Goal: Feedback & Contribution: Submit feedback/report problem

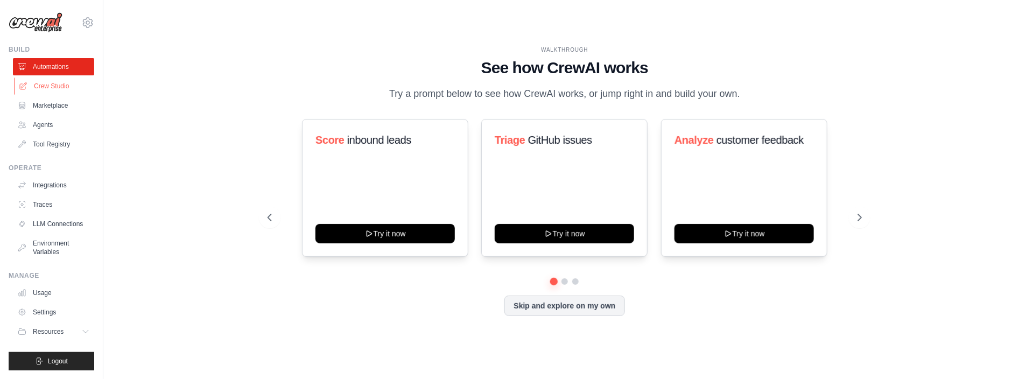
click at [42, 82] on link "Crew Studio" at bounding box center [54, 86] width 81 height 17
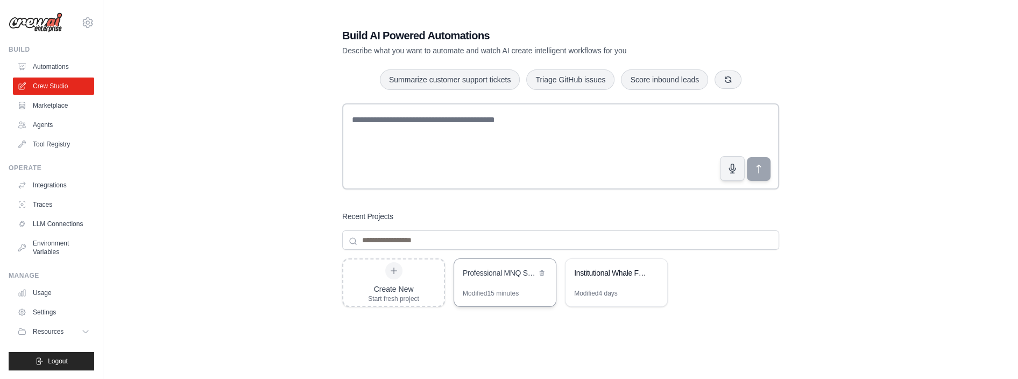
click at [500, 278] on div "Professional MNQ Scalping Platform - Optimized Performance" at bounding box center [500, 274] width 74 height 13
click at [52, 64] on link "Automations" at bounding box center [54, 66] width 81 height 17
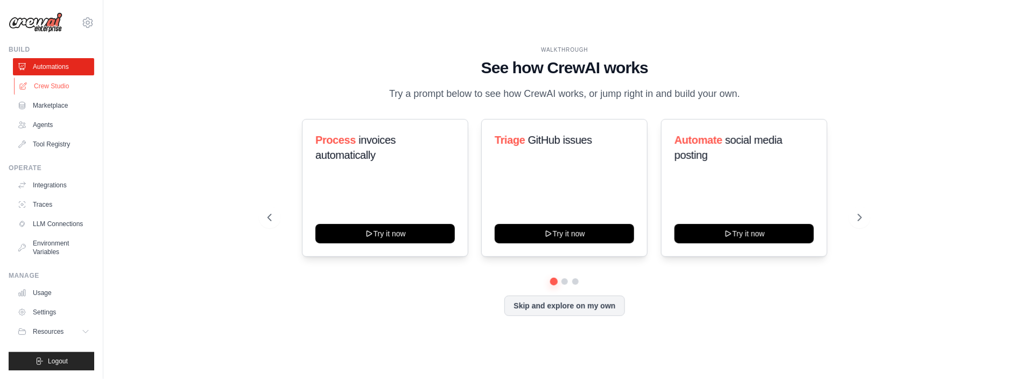
click at [48, 87] on link "Crew Studio" at bounding box center [54, 86] width 81 height 17
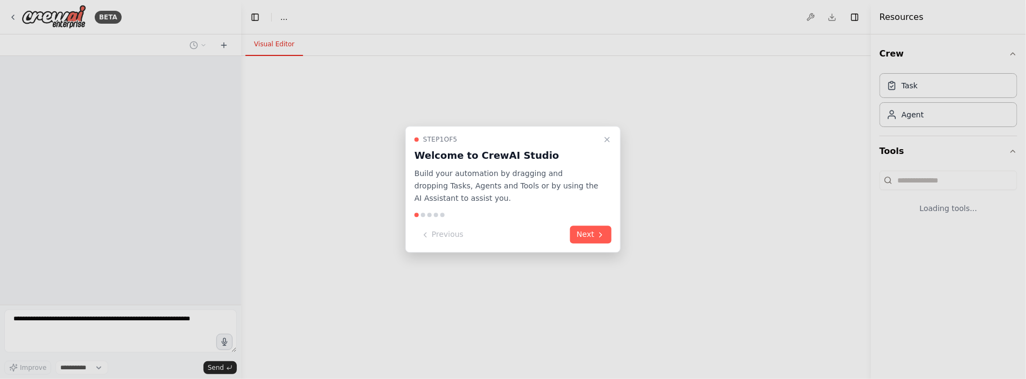
select select "****"
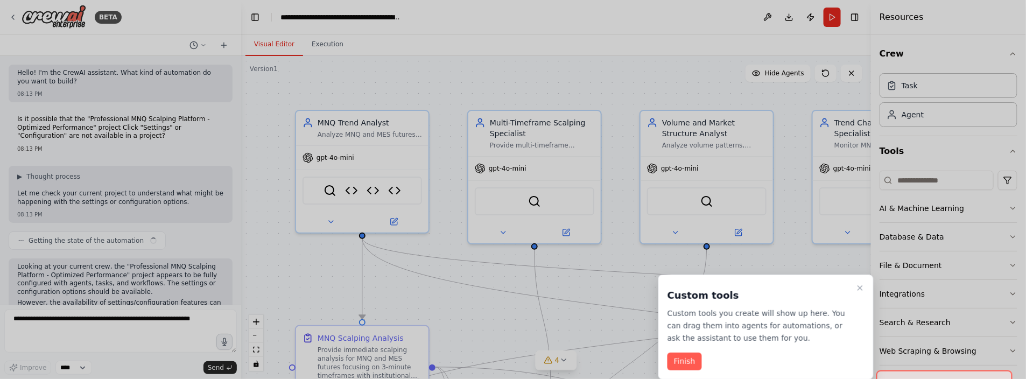
scroll to position [511, 0]
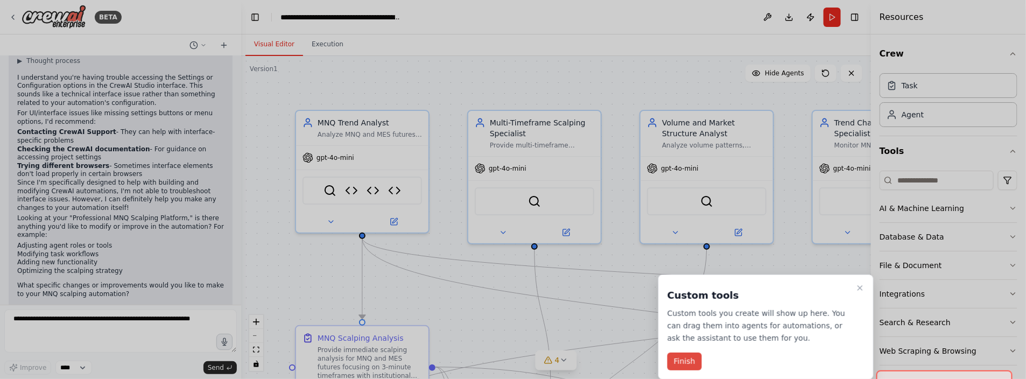
click at [688, 362] on button "Finish" at bounding box center [684, 362] width 34 height 18
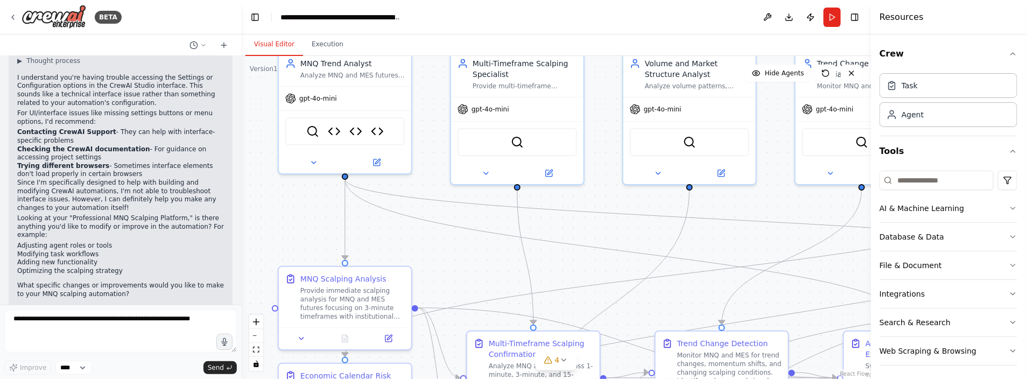
drag, startPoint x: 446, startPoint y: 303, endPoint x: 431, endPoint y: 247, distance: 58.6
click at [431, 247] on div ".deletable-edge-delete-btn { width: 20px; height: 20px; border: 0px solid #ffff…" at bounding box center [556, 217] width 630 height 323
click at [856, 18] on button "Toggle Right Sidebar" at bounding box center [854, 17] width 15 height 15
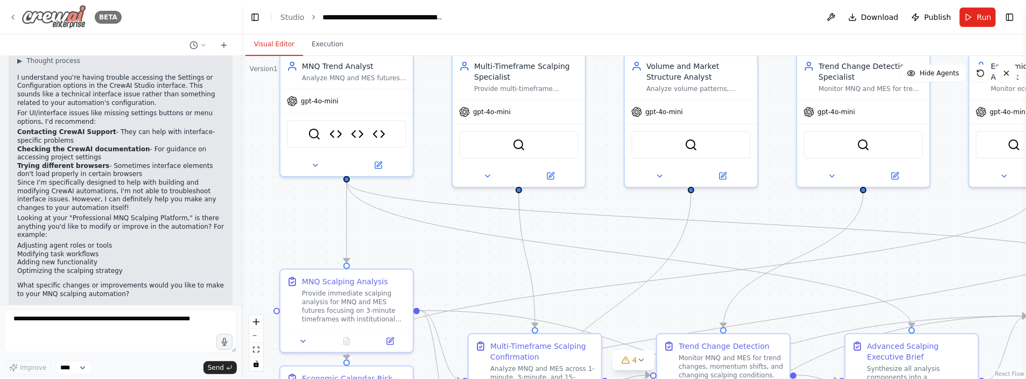
click at [51, 16] on img at bounding box center [54, 17] width 65 height 24
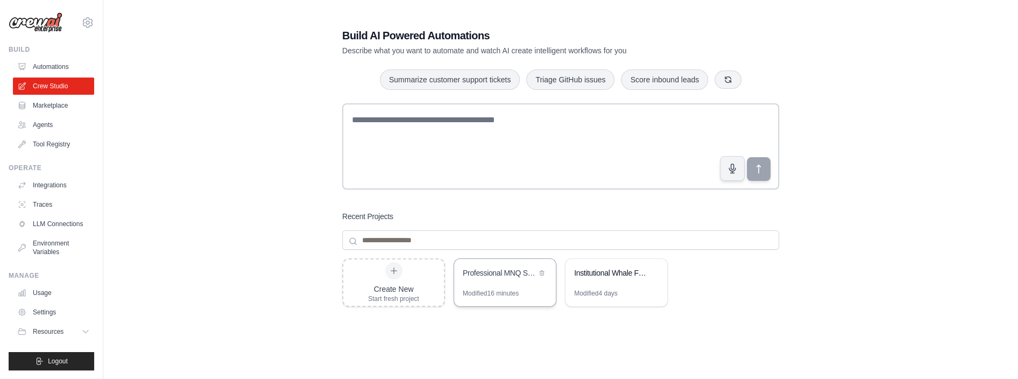
click at [515, 274] on div "Professional MNQ Scalping Platform - Optimized Performance" at bounding box center [500, 273] width 74 height 11
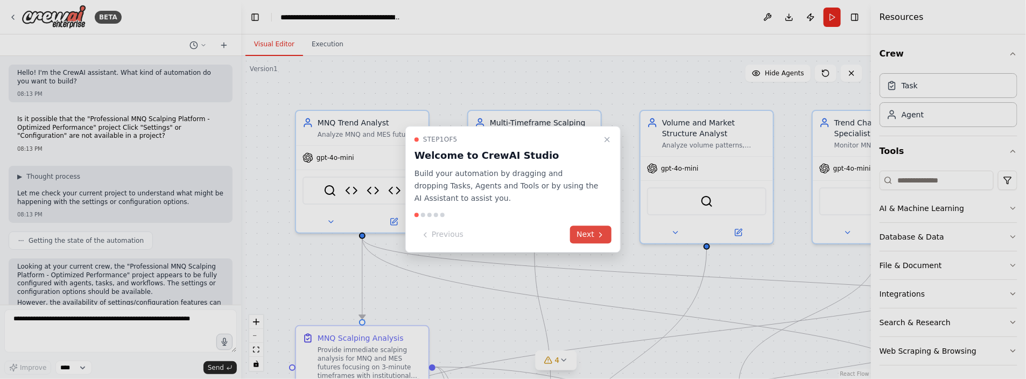
click at [579, 235] on button "Next" at bounding box center [590, 235] width 41 height 18
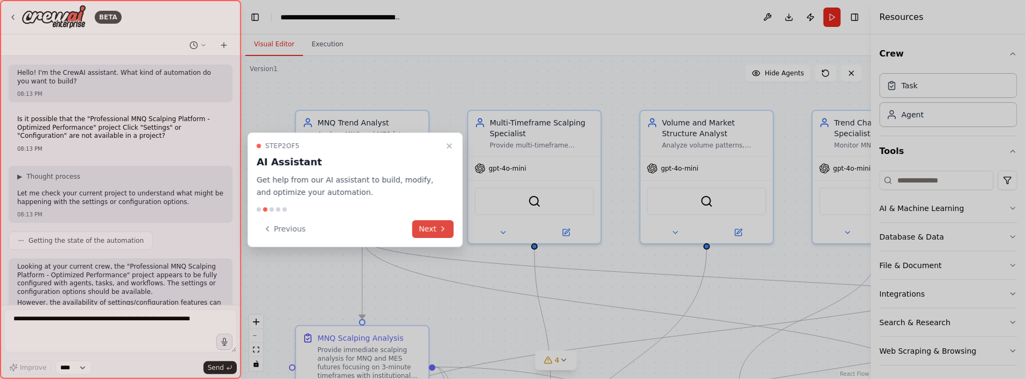
click at [424, 223] on button "Next" at bounding box center [432, 229] width 41 height 18
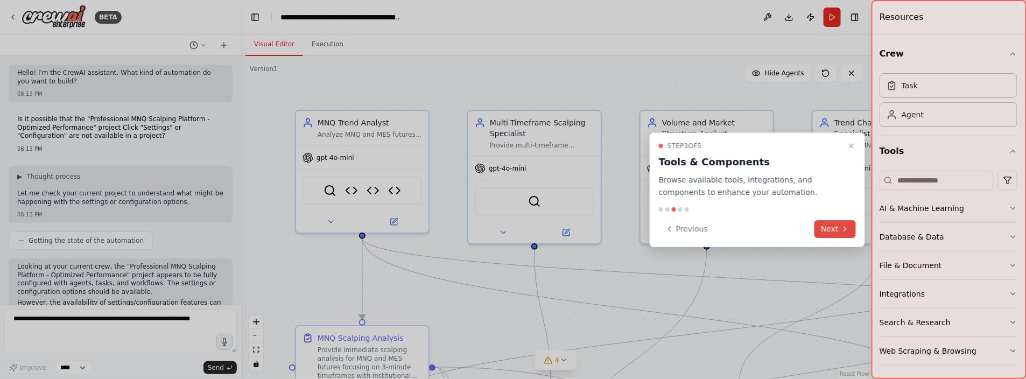
click at [828, 228] on button "Next" at bounding box center [834, 229] width 41 height 18
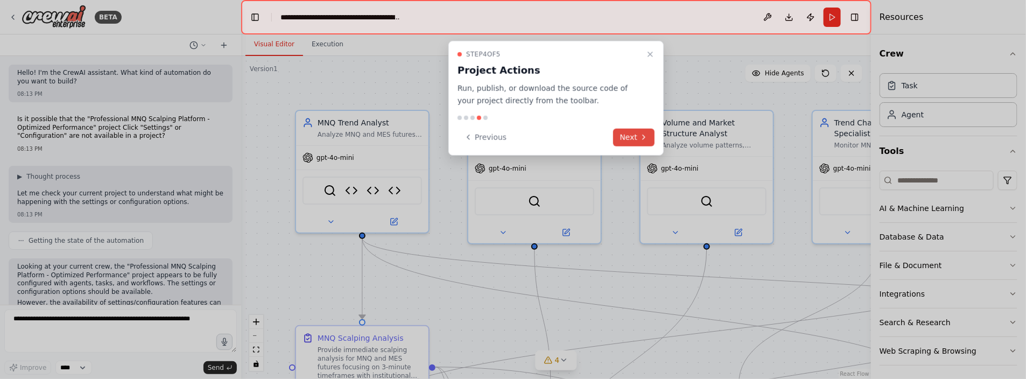
click at [635, 132] on button "Next" at bounding box center [633, 137] width 41 height 18
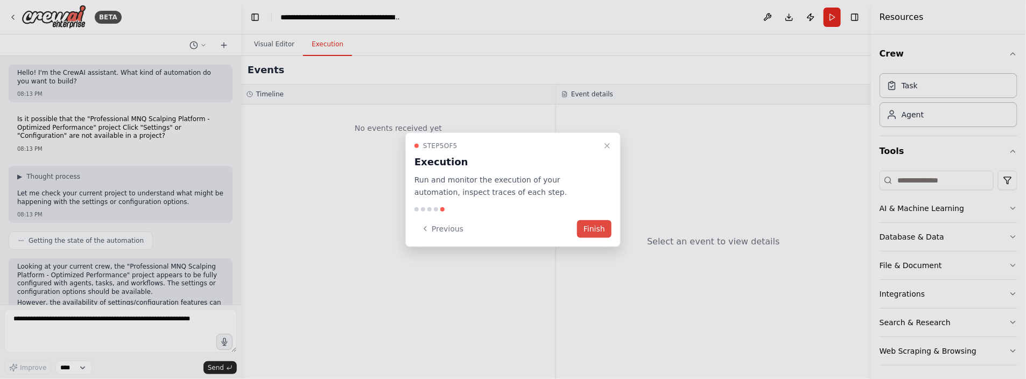
click at [593, 226] on button "Finish" at bounding box center [594, 229] width 34 height 18
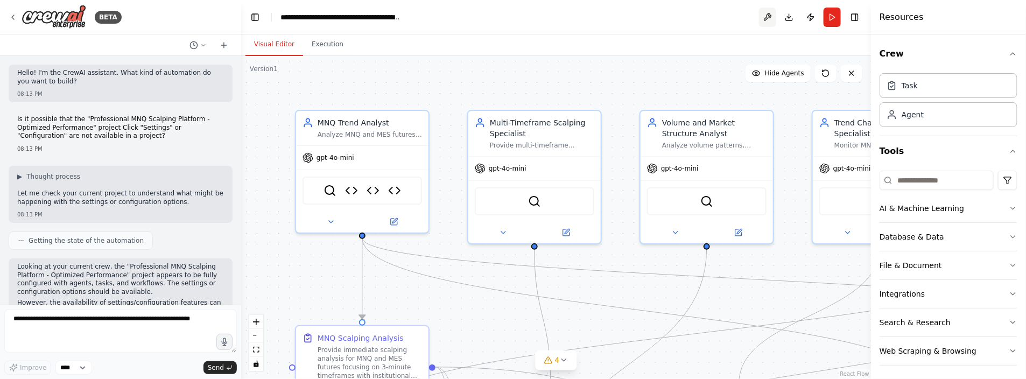
click at [768, 16] on button at bounding box center [767, 17] width 17 height 19
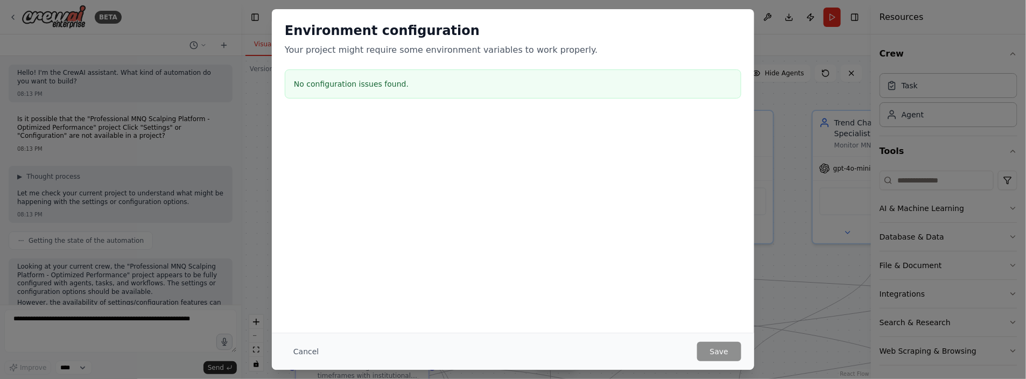
click at [339, 82] on h3 "No configuration issues found." at bounding box center [513, 84] width 438 height 11
click at [487, 139] on div at bounding box center [513, 170] width 482 height 108
click at [473, 189] on div at bounding box center [513, 170] width 482 height 108
click at [302, 353] on button "Cancel" at bounding box center [306, 351] width 43 height 19
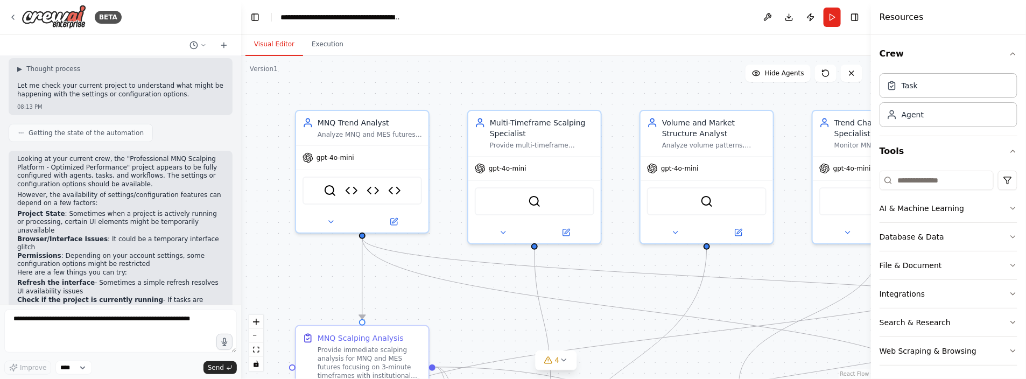
scroll to position [161, 0]
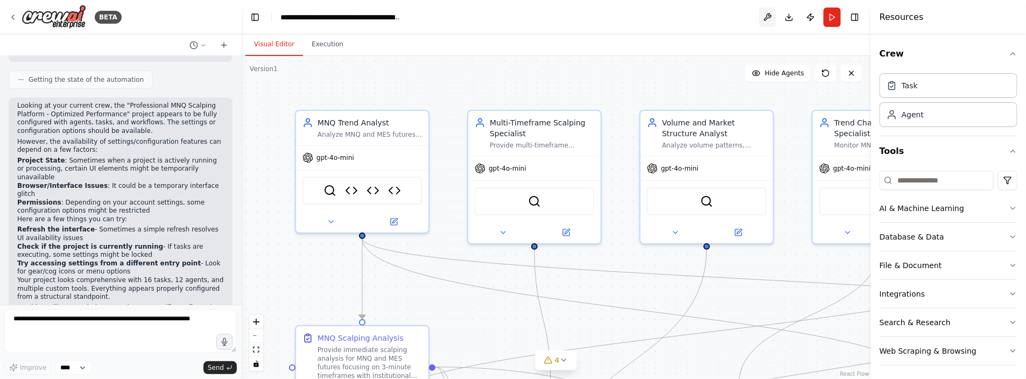
click at [767, 15] on button at bounding box center [767, 17] width 17 height 19
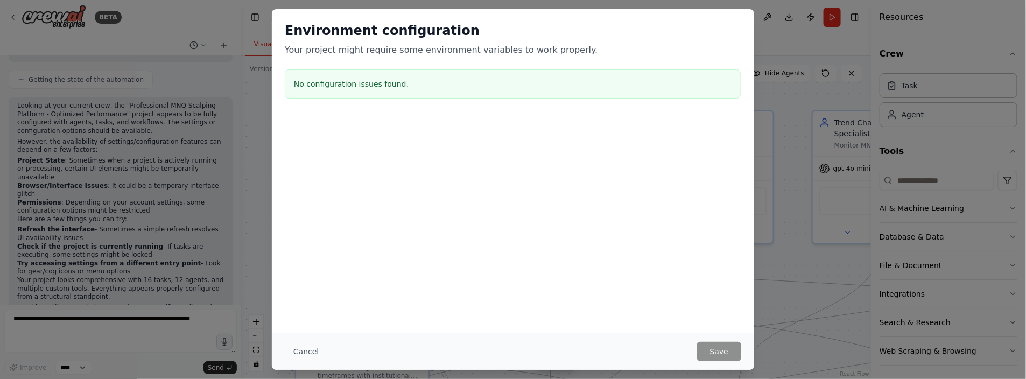
click at [342, 89] on h3 "No configuration issues found." at bounding box center [513, 84] width 438 height 11
click at [342, 85] on h3 "No configuration issues found." at bounding box center [513, 84] width 438 height 11
click at [343, 85] on h3 "No configuration issues found." at bounding box center [513, 84] width 438 height 11
drag, startPoint x: 343, startPoint y: 85, endPoint x: 516, endPoint y: 111, distance: 175.3
click at [516, 111] on div "Environment configuration Your project might require some environment variables…" at bounding box center [513, 62] width 482 height 107
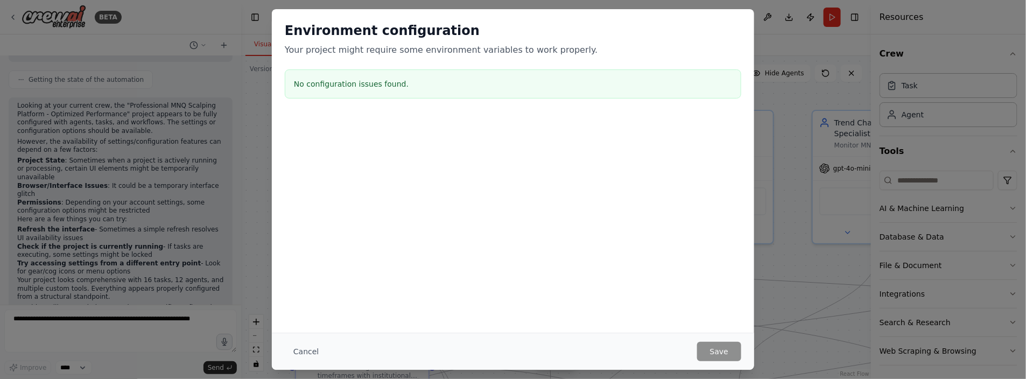
drag, startPoint x: 552, startPoint y: 163, endPoint x: 508, endPoint y: 228, distance: 78.2
click at [552, 164] on div at bounding box center [513, 170] width 482 height 108
click at [504, 233] on div "Environment configuration Your project might require some environment variables…" at bounding box center [513, 170] width 482 height 323
click at [567, 275] on div "Environment configuration Your project might require some environment variables…" at bounding box center [513, 170] width 482 height 323
drag, startPoint x: 586, startPoint y: 291, endPoint x: 694, endPoint y: 164, distance: 167.3
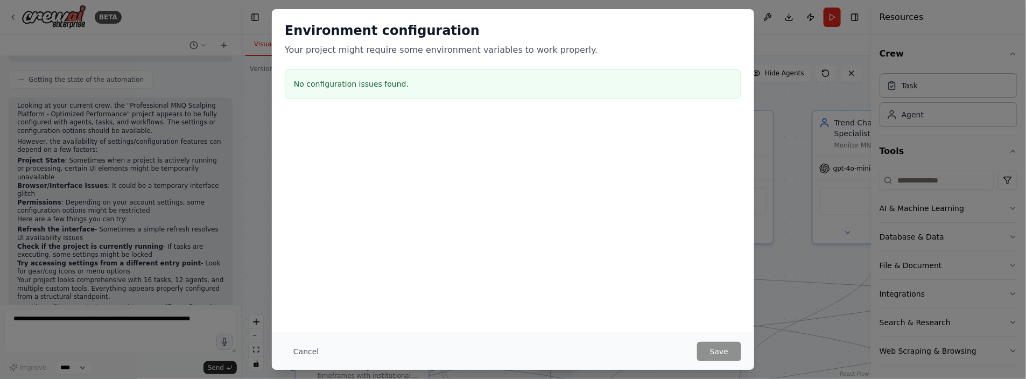
click at [593, 279] on div "Environment configuration Your project might require some environment variables…" at bounding box center [513, 170] width 482 height 323
click at [300, 353] on button "Cancel" at bounding box center [306, 351] width 43 height 19
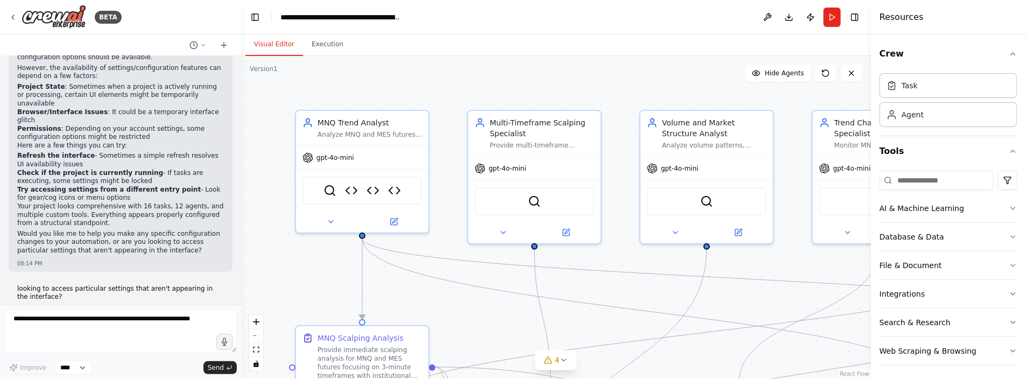
scroll to position [215, 0]
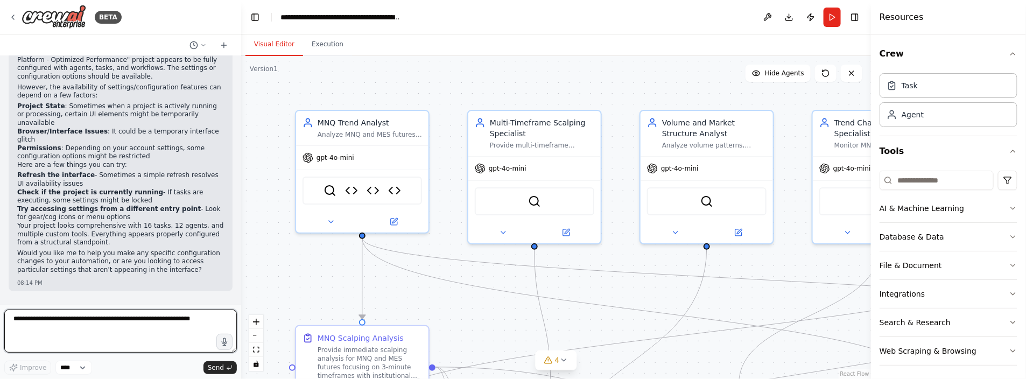
click at [33, 319] on textarea at bounding box center [120, 330] width 233 height 43
click at [65, 319] on textarea "**********" at bounding box center [120, 330] width 233 height 43
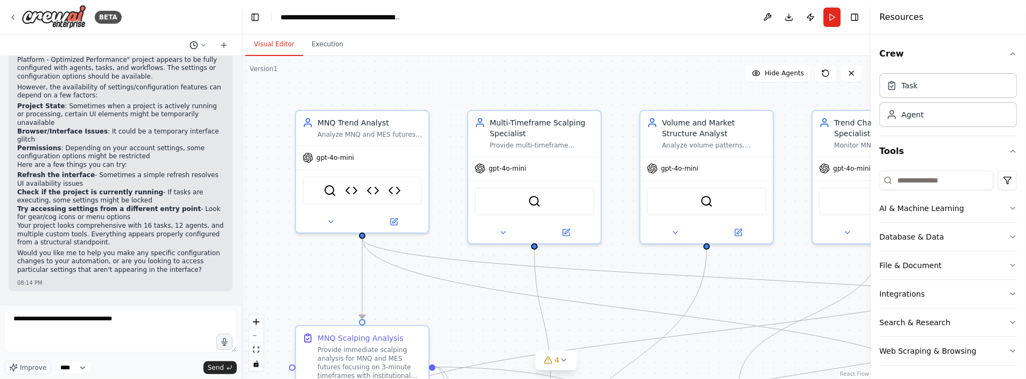
click at [203, 45] on icon at bounding box center [203, 45] width 6 height 6
click at [166, 67] on span "looking to access particular settings that aren't appearing in the interface?" at bounding box center [152, 67] width 70 height 9
click at [204, 47] on icon at bounding box center [203, 45] width 6 height 6
click at [163, 83] on span "Is it possible that the "Professional MNQ Scalping Platform - Optimized Perform…" at bounding box center [165, 84] width 97 height 9
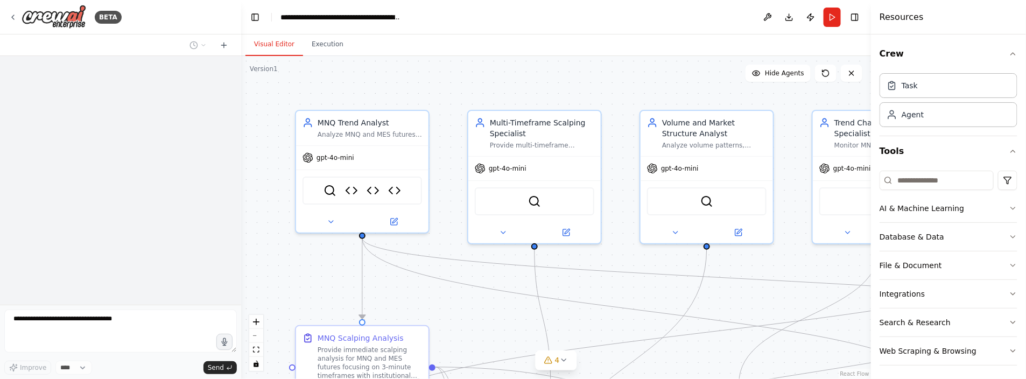
click at [117, 182] on div at bounding box center [120, 180] width 241 height 249
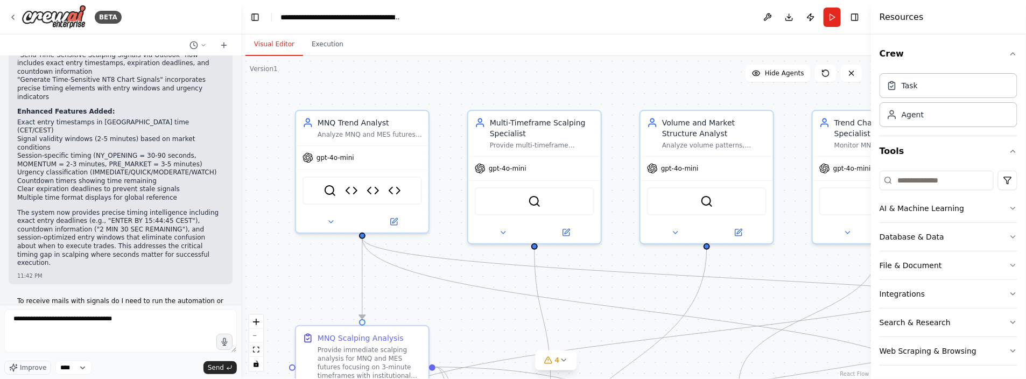
scroll to position [75265, 0]
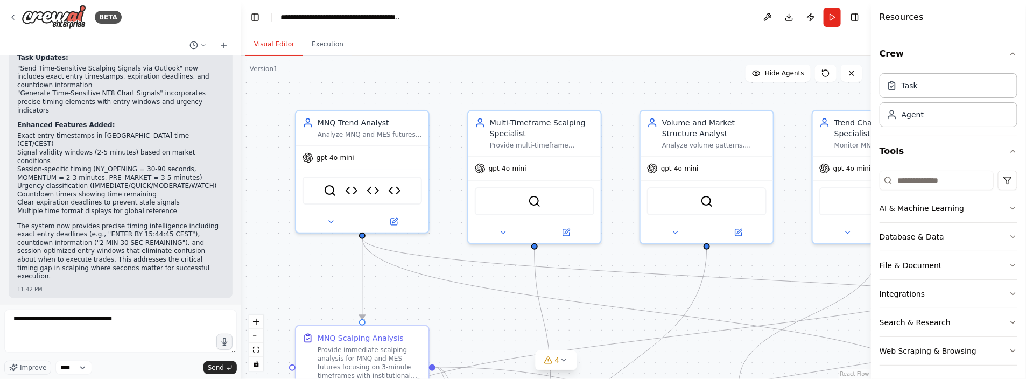
drag, startPoint x: 18, startPoint y: 175, endPoint x: 152, endPoint y: 211, distance: 138.8
drag, startPoint x: 152, startPoint y: 211, endPoint x: 98, endPoint y: 196, distance: 55.2
copy ul "08:30 EST : First analysis → Email sent with morning signals 08:35 EST : No sig…"
click at [203, 43] on icon at bounding box center [203, 45] width 6 height 6
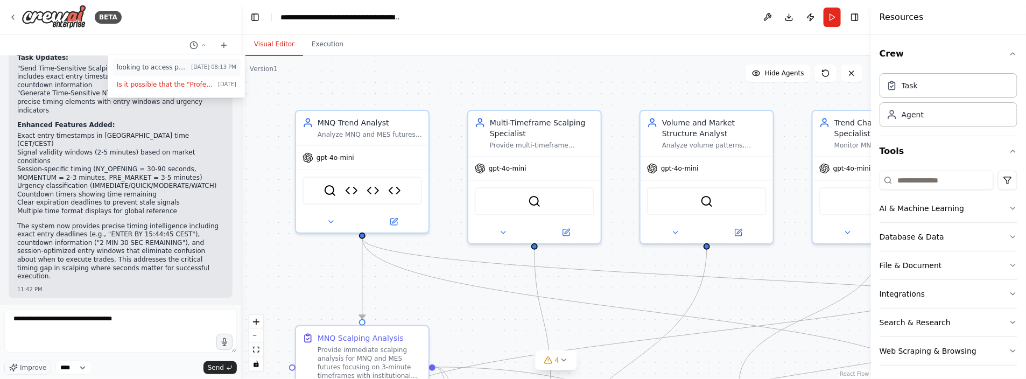
click at [176, 68] on span "looking to access particular settings that aren't appearing in the interface?" at bounding box center [152, 67] width 70 height 9
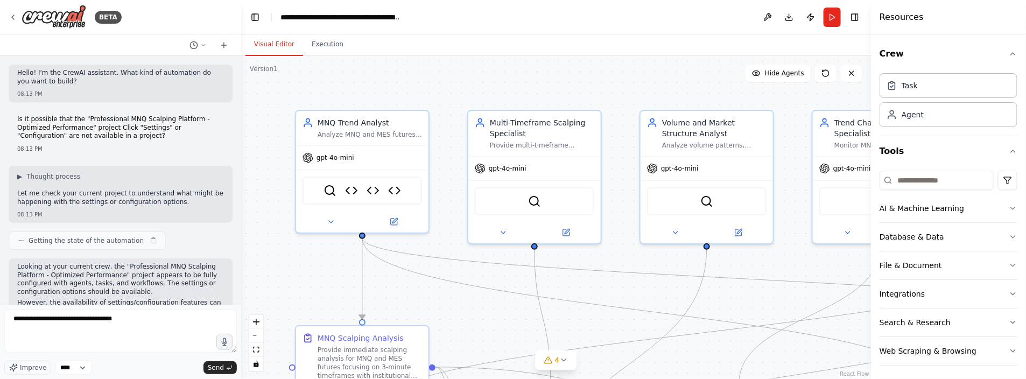
scroll to position [511, 0]
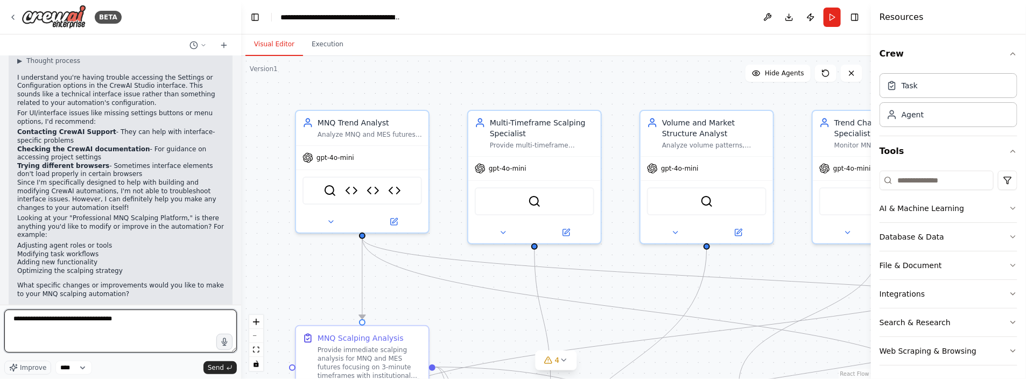
click at [133, 321] on textarea "**********" at bounding box center [120, 330] width 233 height 43
drag, startPoint x: 135, startPoint y: 322, endPoint x: 64, endPoint y: 319, distance: 70.6
click at [66, 320] on textarea "**********" at bounding box center [120, 330] width 233 height 43
click at [64, 319] on textarea "**********" at bounding box center [120, 330] width 233 height 43
click at [61, 319] on textarea "**********" at bounding box center [120, 330] width 233 height 43
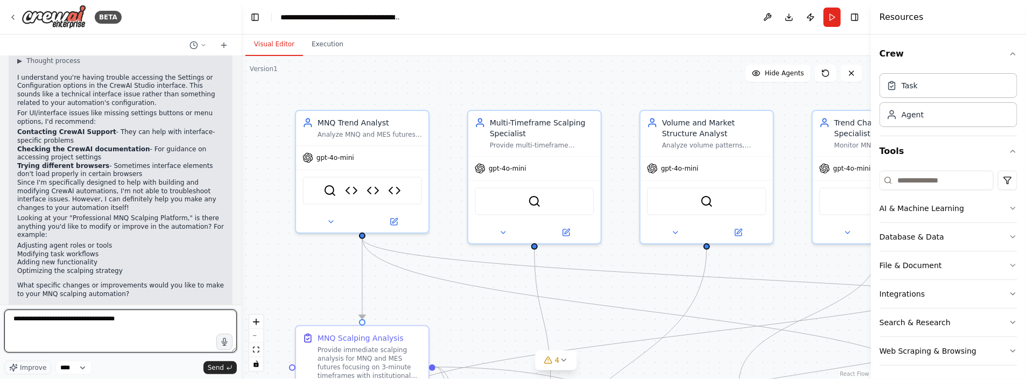
click at [48, 320] on textarea "**********" at bounding box center [120, 330] width 233 height 43
paste textarea "**********"
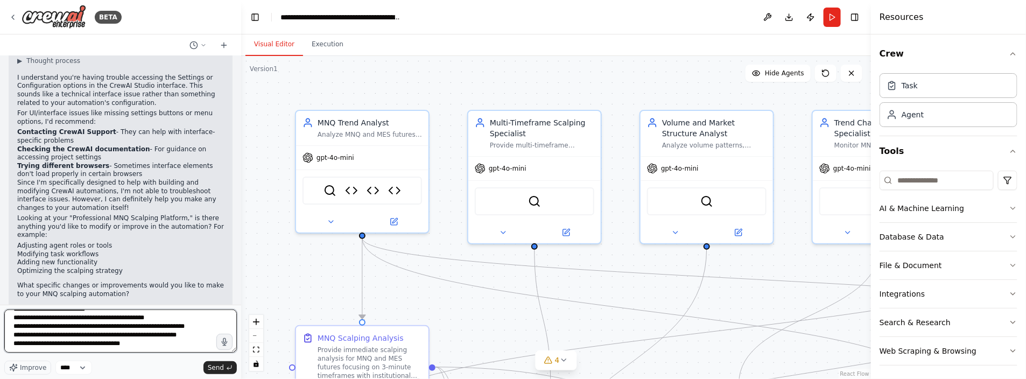
scroll to position [26, 0]
type textarea "**********"
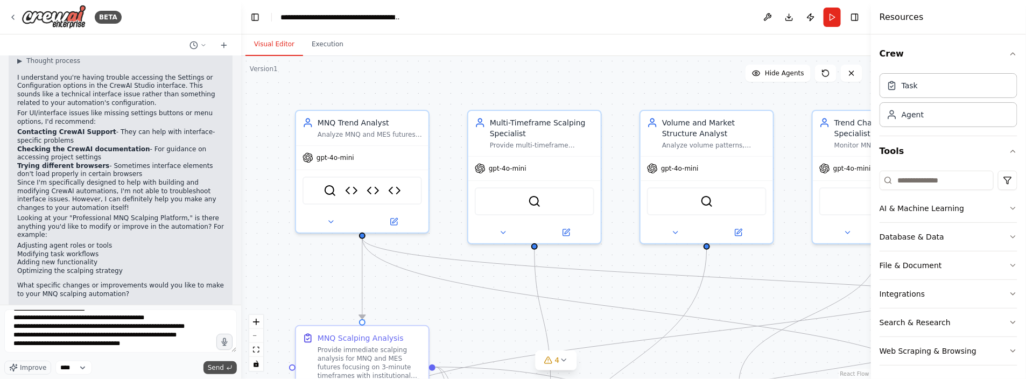
click at [224, 370] on button "Send" at bounding box center [219, 367] width 33 height 13
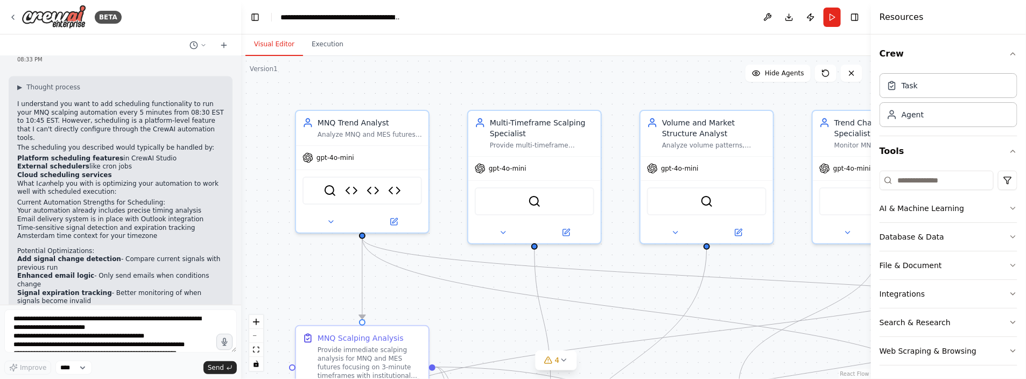
scroll to position [854, 0]
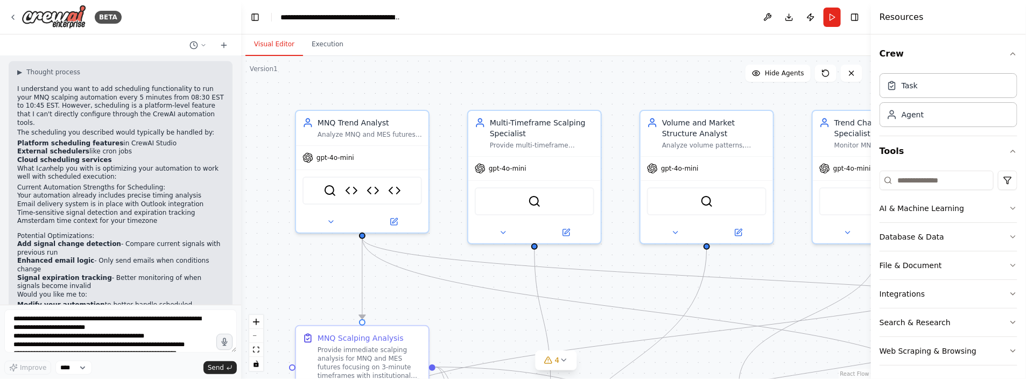
drag, startPoint x: 17, startPoint y: 202, endPoint x: 111, endPoint y: 241, distance: 102.1
click at [111, 241] on div "I understand you want to add scheduling functionality to run your MNQ scalping …" at bounding box center [120, 245] width 207 height 320
click at [30, 323] on textarea "**********" at bounding box center [120, 330] width 233 height 43
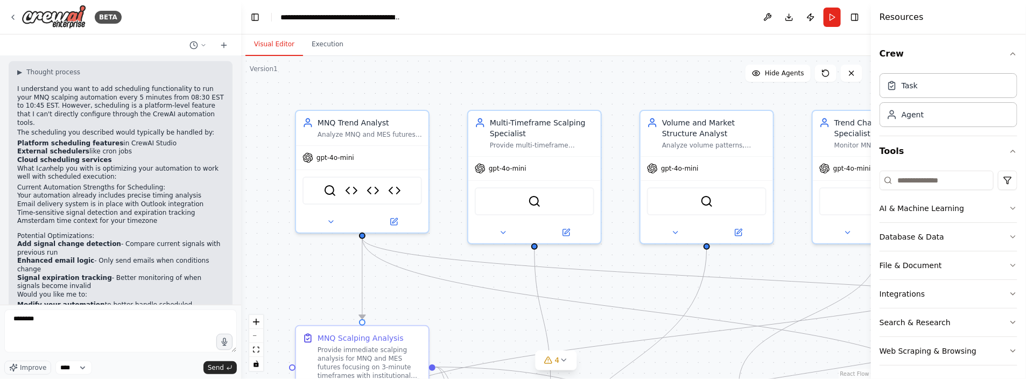
drag, startPoint x: 18, startPoint y: 210, endPoint x: 202, endPoint y: 243, distance: 187.0
click at [202, 243] on ol "Add signal change detection - Compare current signals with previous run Enhance…" at bounding box center [120, 266] width 207 height 51
copy ol "Add signal change detection - Compare current signals with previous run Enhance…"
click at [41, 318] on textarea "*******" at bounding box center [120, 330] width 233 height 43
paste textarea "**********"
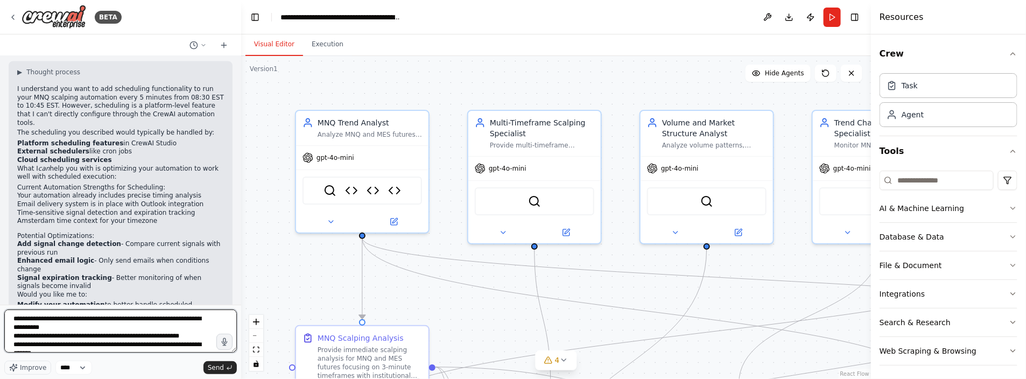
scroll to position [5, 0]
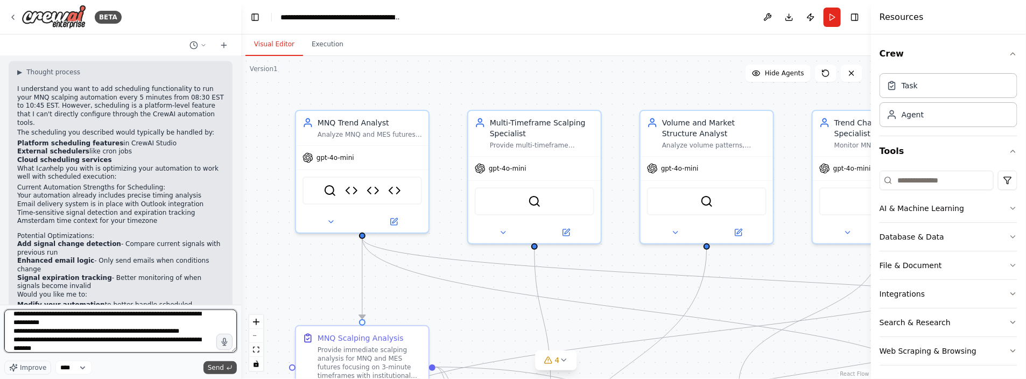
type textarea "**********"
click at [211, 366] on span "Send" at bounding box center [216, 367] width 16 height 9
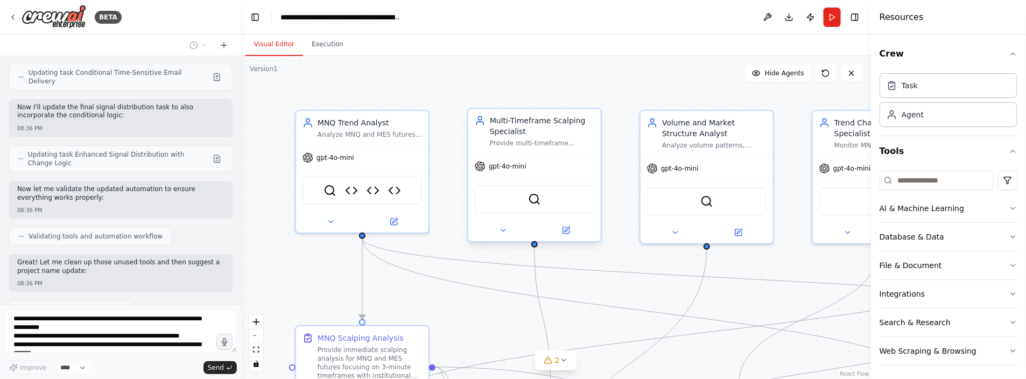
scroll to position [1654, 0]
